Goal: Information Seeking & Learning: Learn about a topic

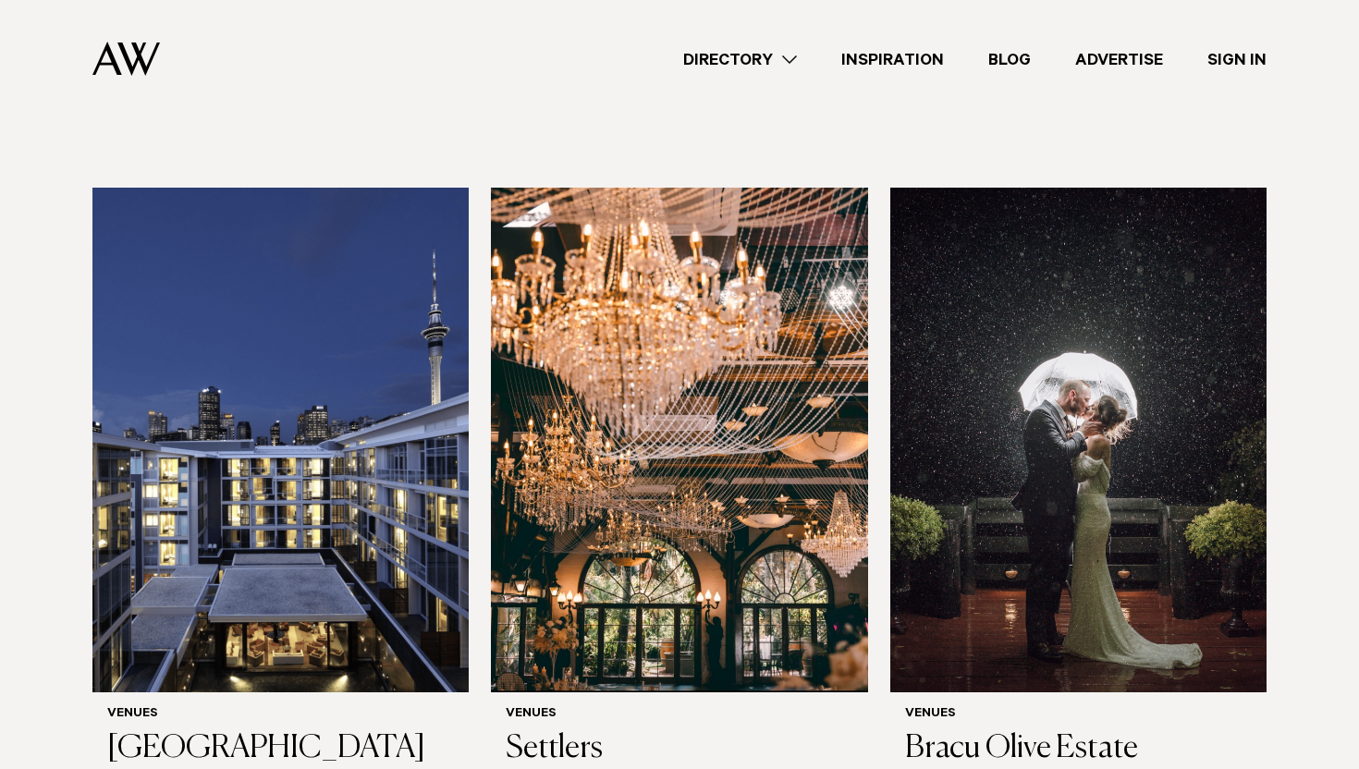
scroll to position [555, 0]
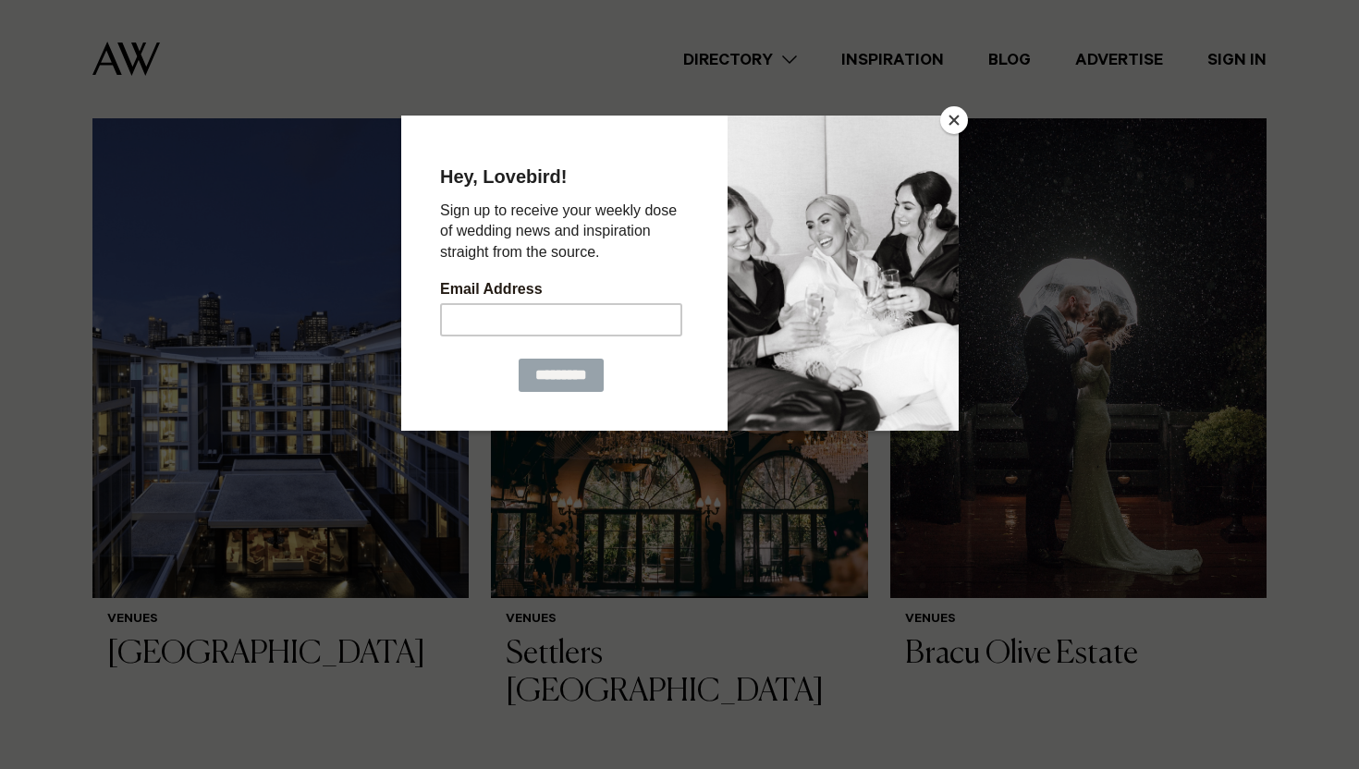
click at [948, 109] on button "Close" at bounding box center [954, 120] width 28 height 28
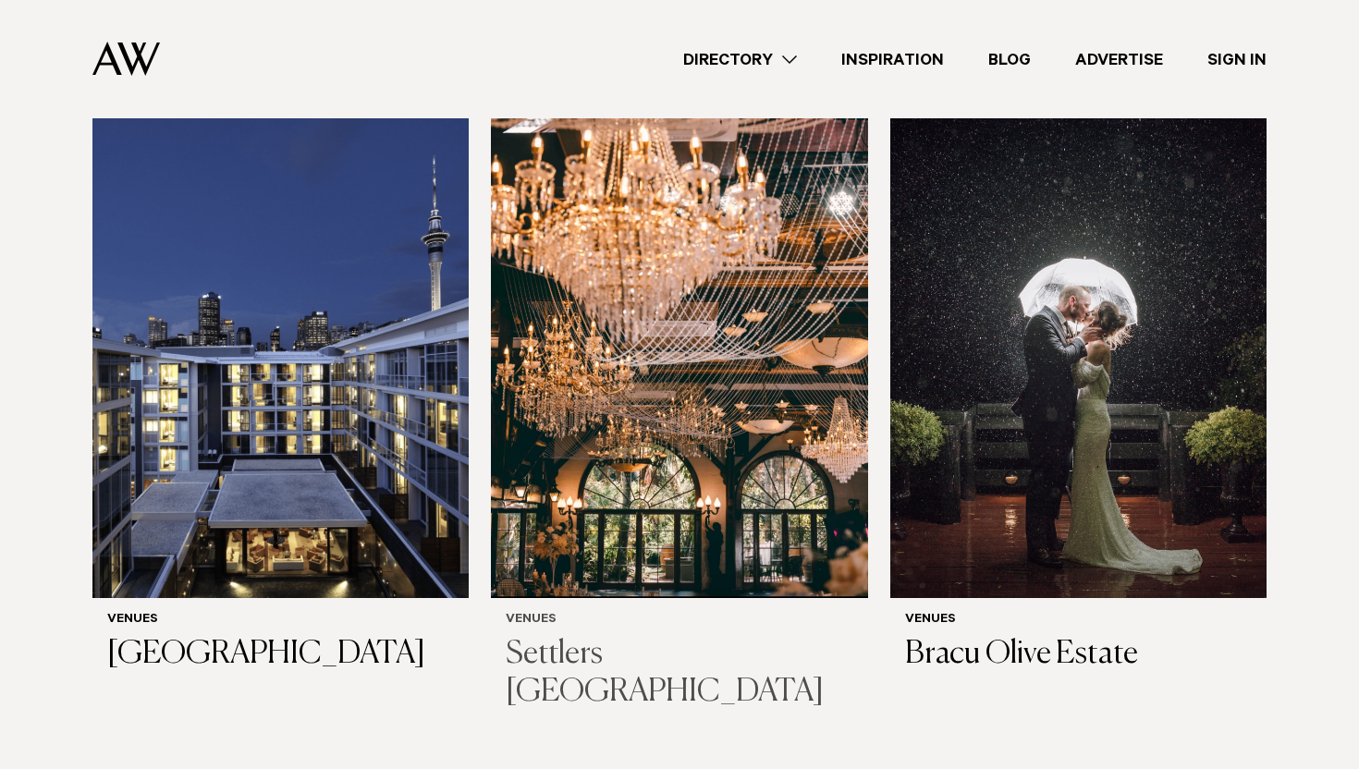
click at [741, 376] on img at bounding box center [679, 345] width 376 height 505
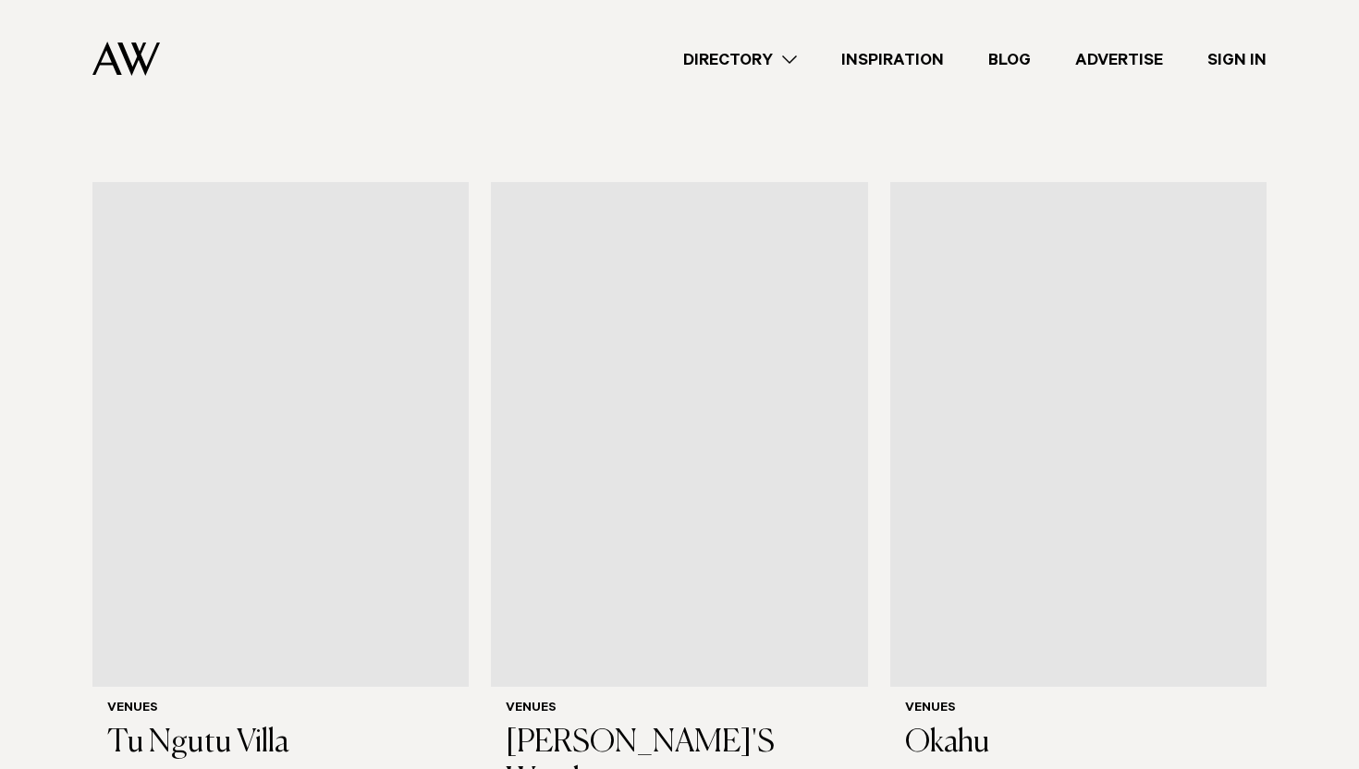
scroll to position [8789, 0]
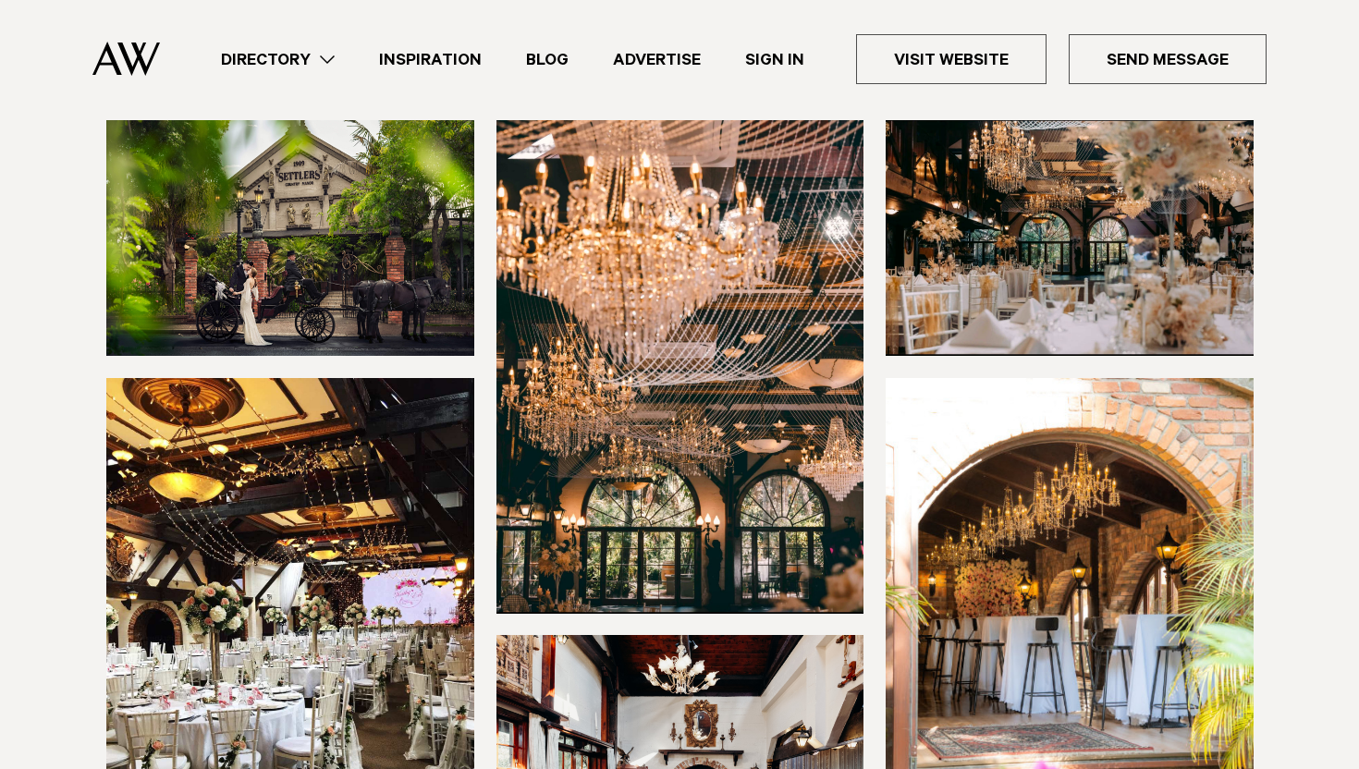
scroll to position [352, 0]
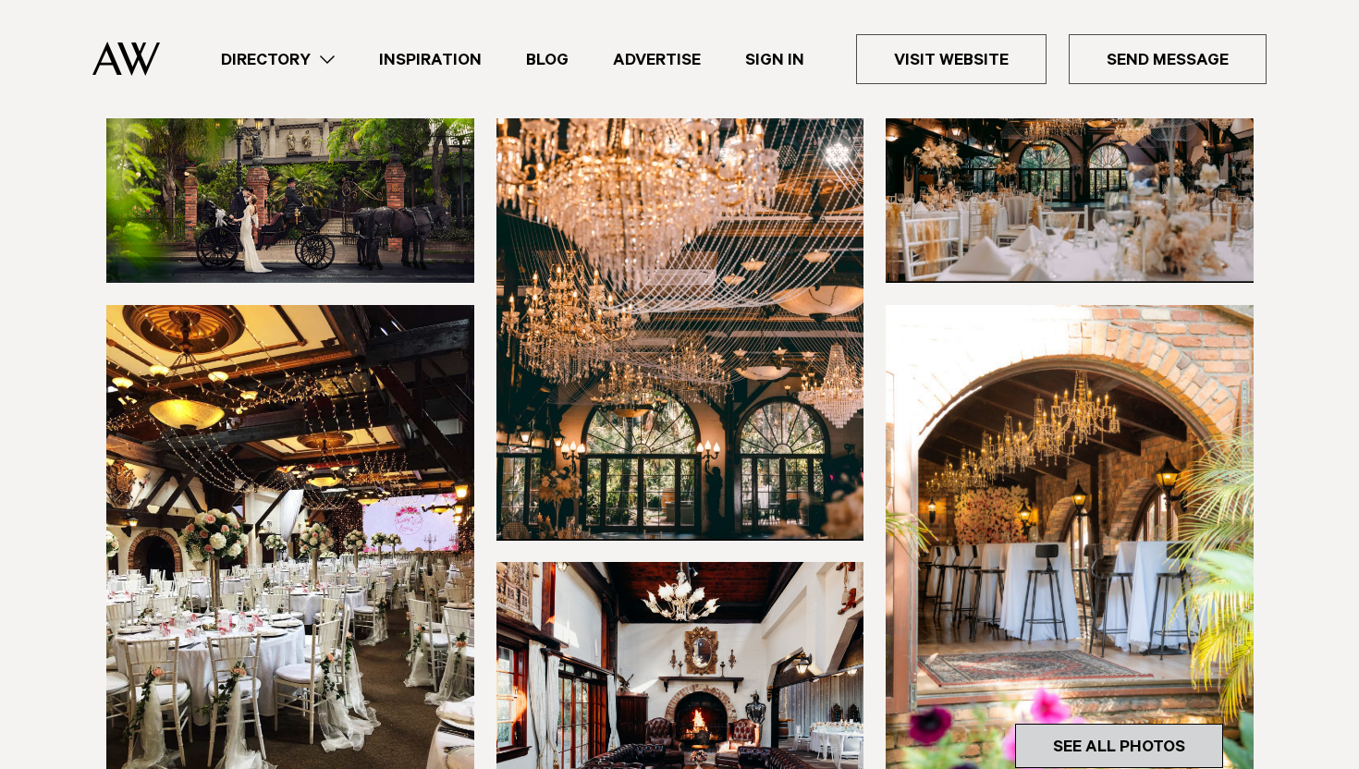
click at [1160, 724] on link "See All Photos" at bounding box center [1119, 746] width 208 height 44
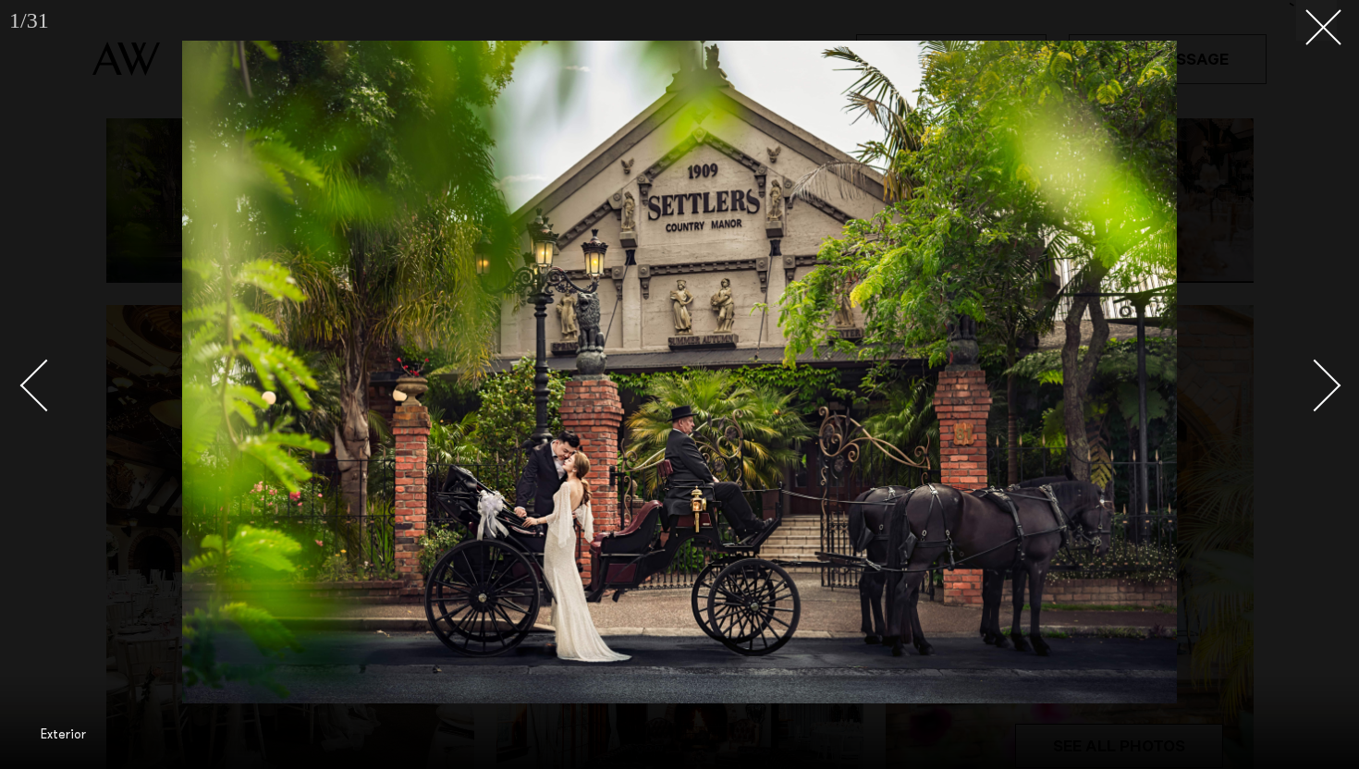
click at [1322, 379] on div "Next slide" at bounding box center [1315, 386] width 53 height 53
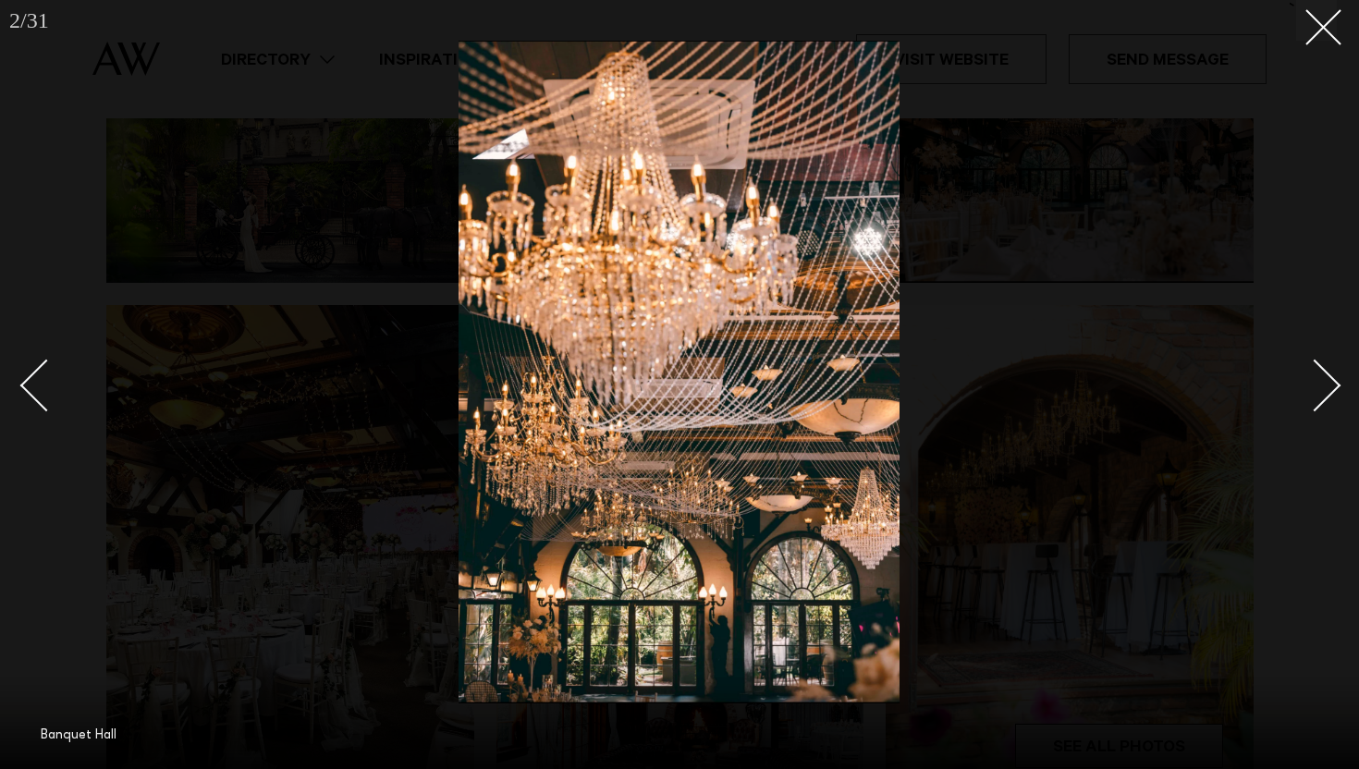
click at [1322, 379] on div "Next slide" at bounding box center [1315, 386] width 53 height 53
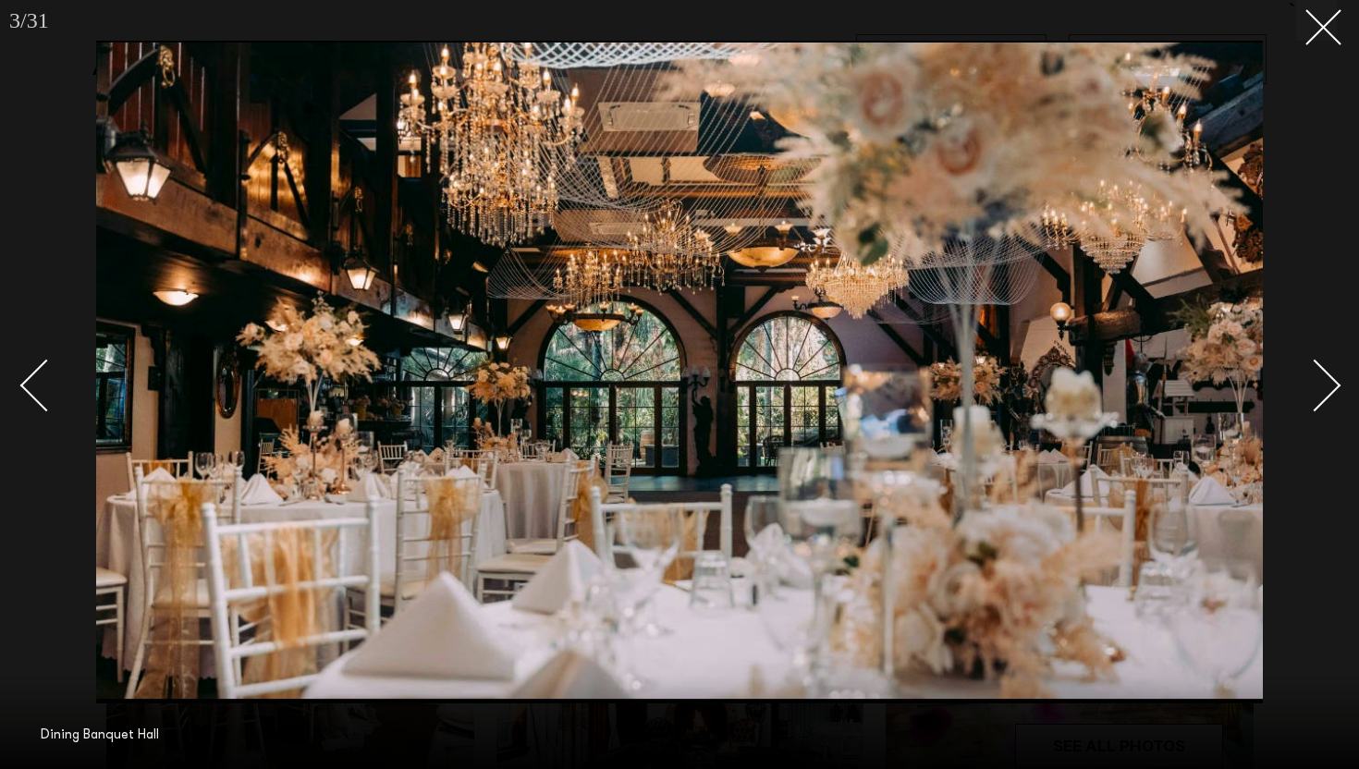
click at [1322, 379] on div "Next slide" at bounding box center [1315, 386] width 53 height 53
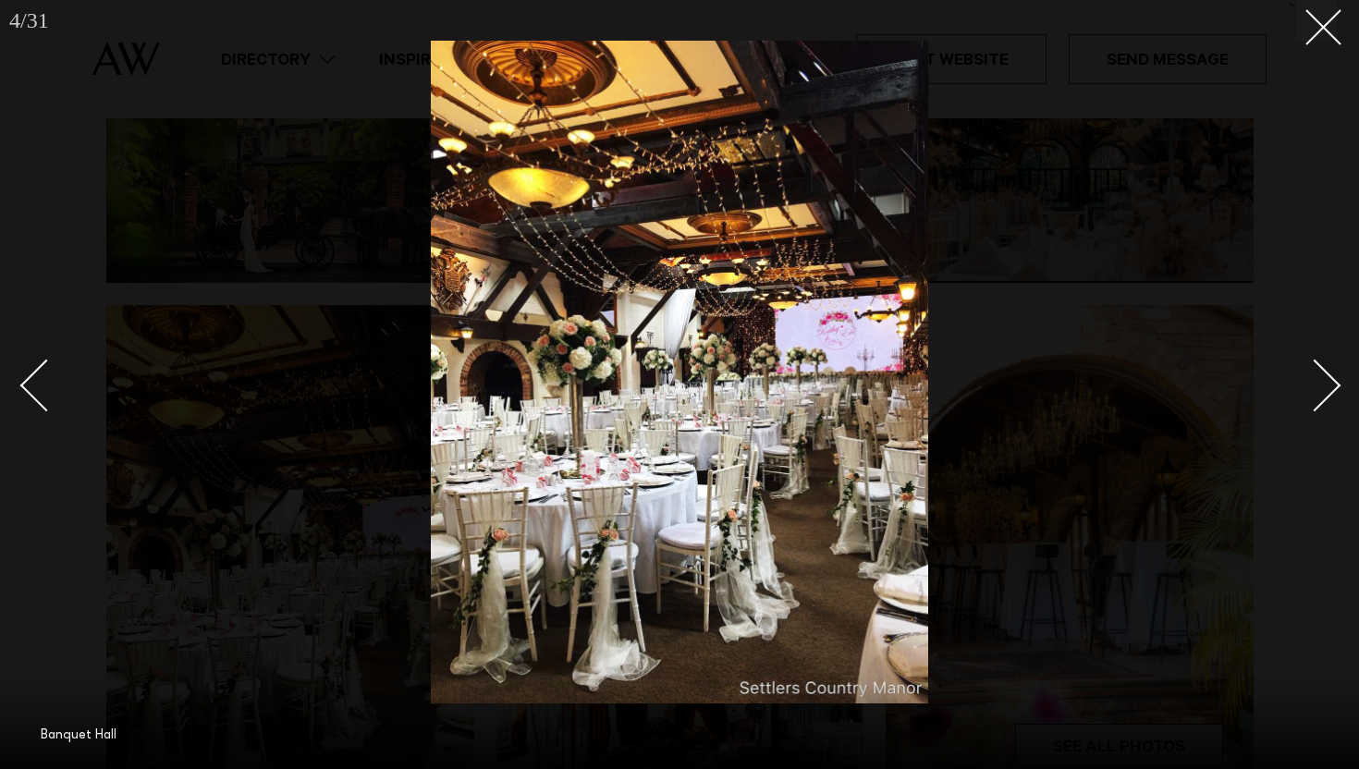
click at [1322, 379] on div "Next slide" at bounding box center [1315, 386] width 53 height 53
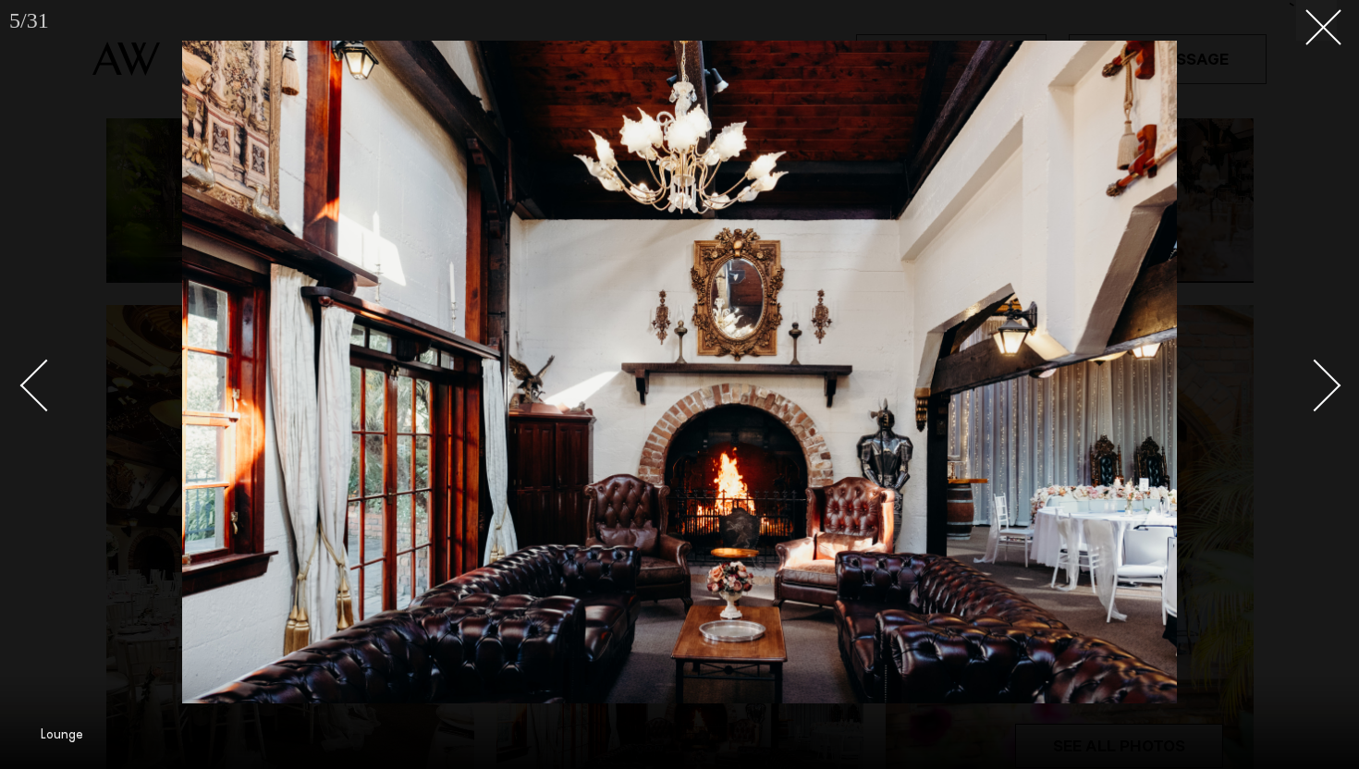
click at [1322, 379] on div "Next slide" at bounding box center [1315, 386] width 53 height 53
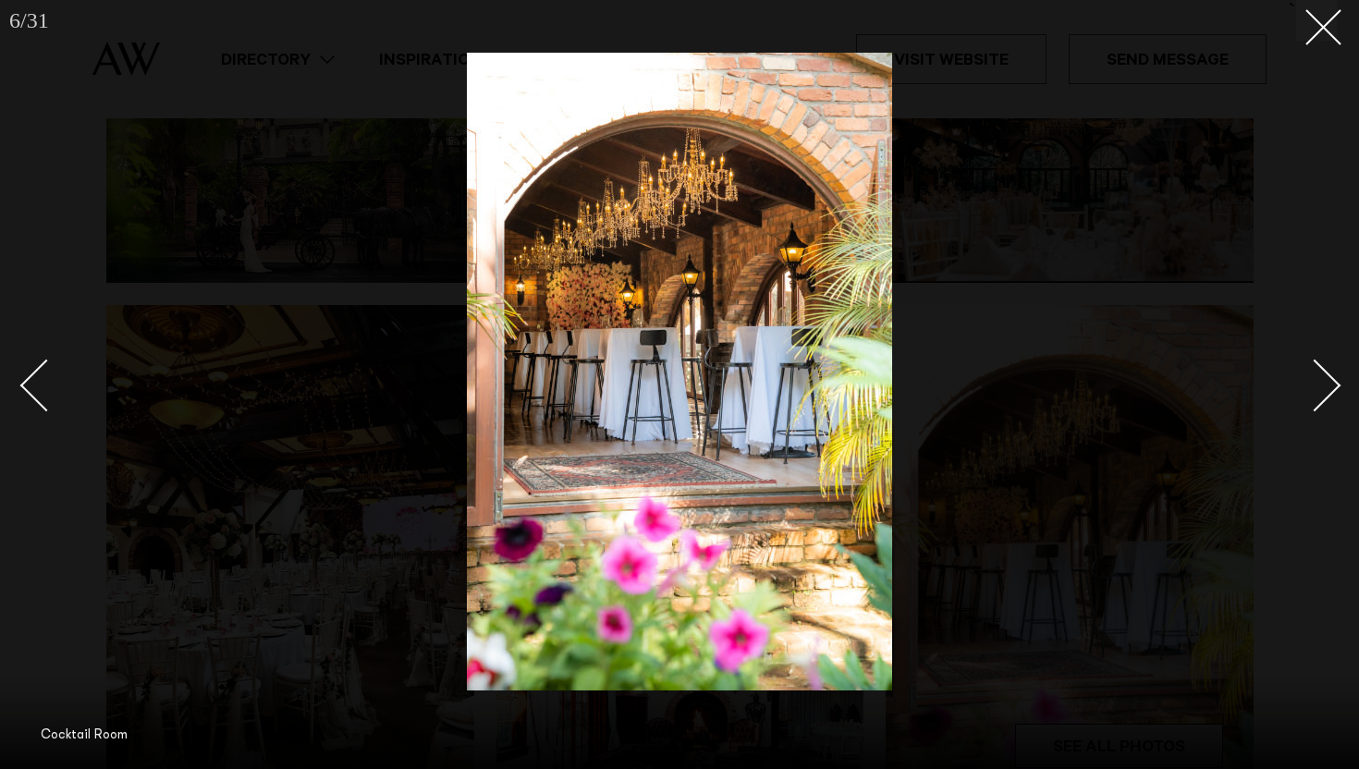
click at [1322, 379] on div "Next slide" at bounding box center [1315, 386] width 53 height 53
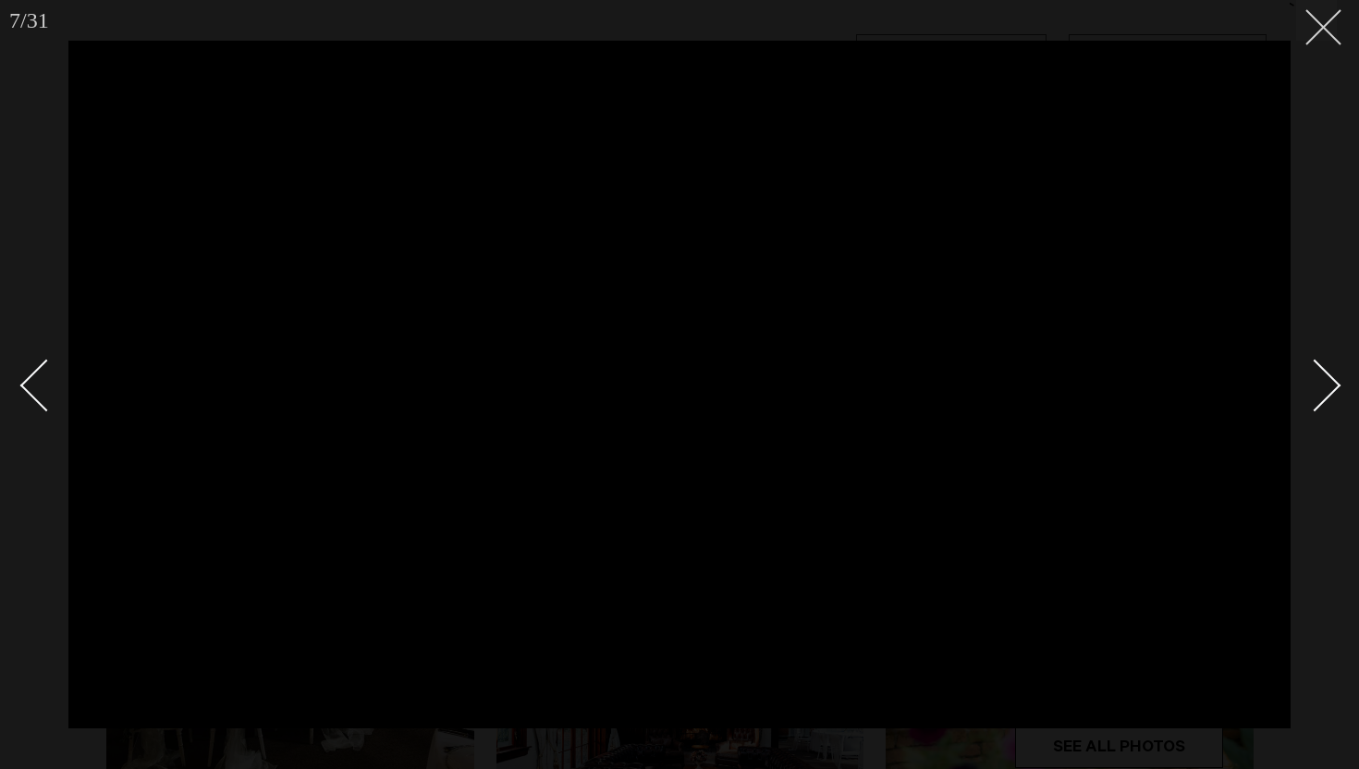
click at [1322, 27] on line at bounding box center [1323, 27] width 34 height 34
